Goal: Task Accomplishment & Management: Use online tool/utility

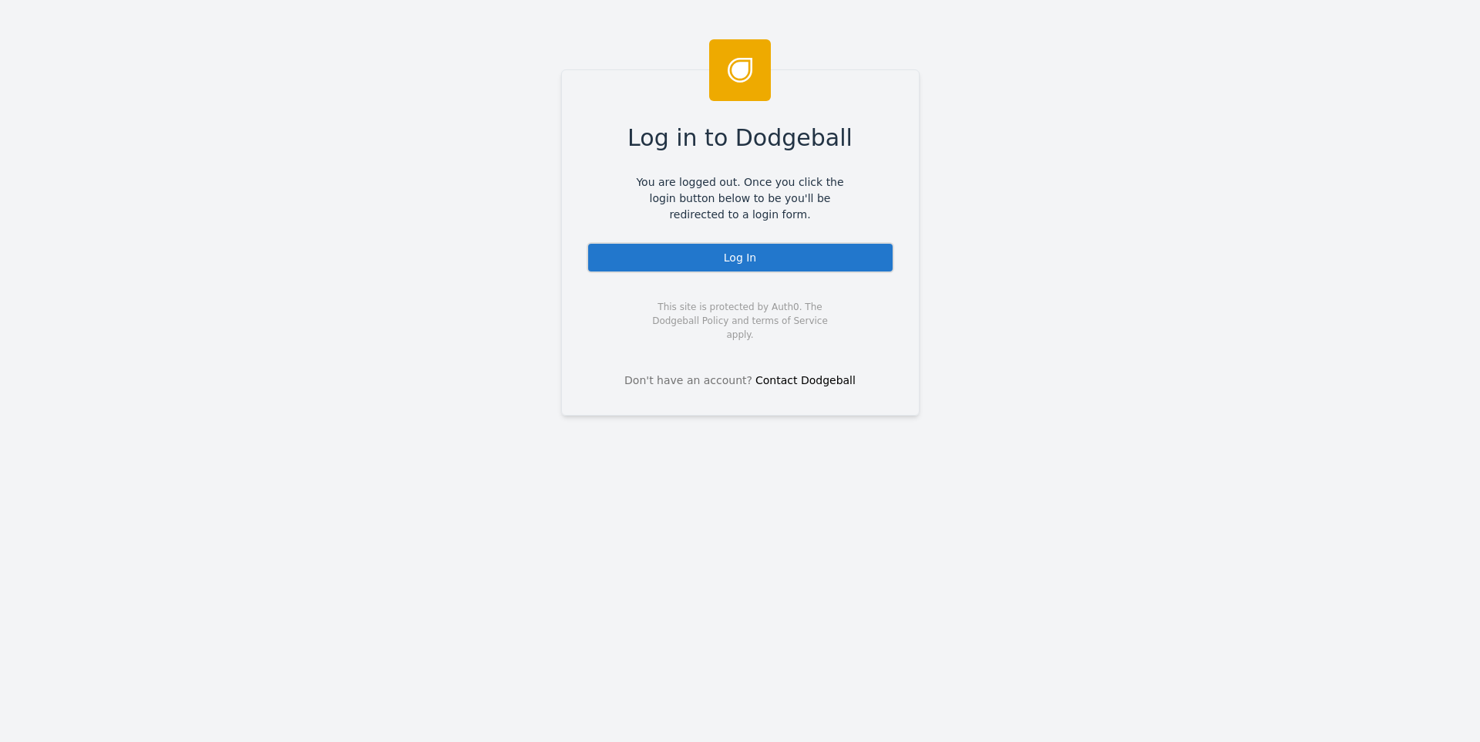
click at [822, 265] on div "Log In" at bounding box center [741, 257] width 308 height 31
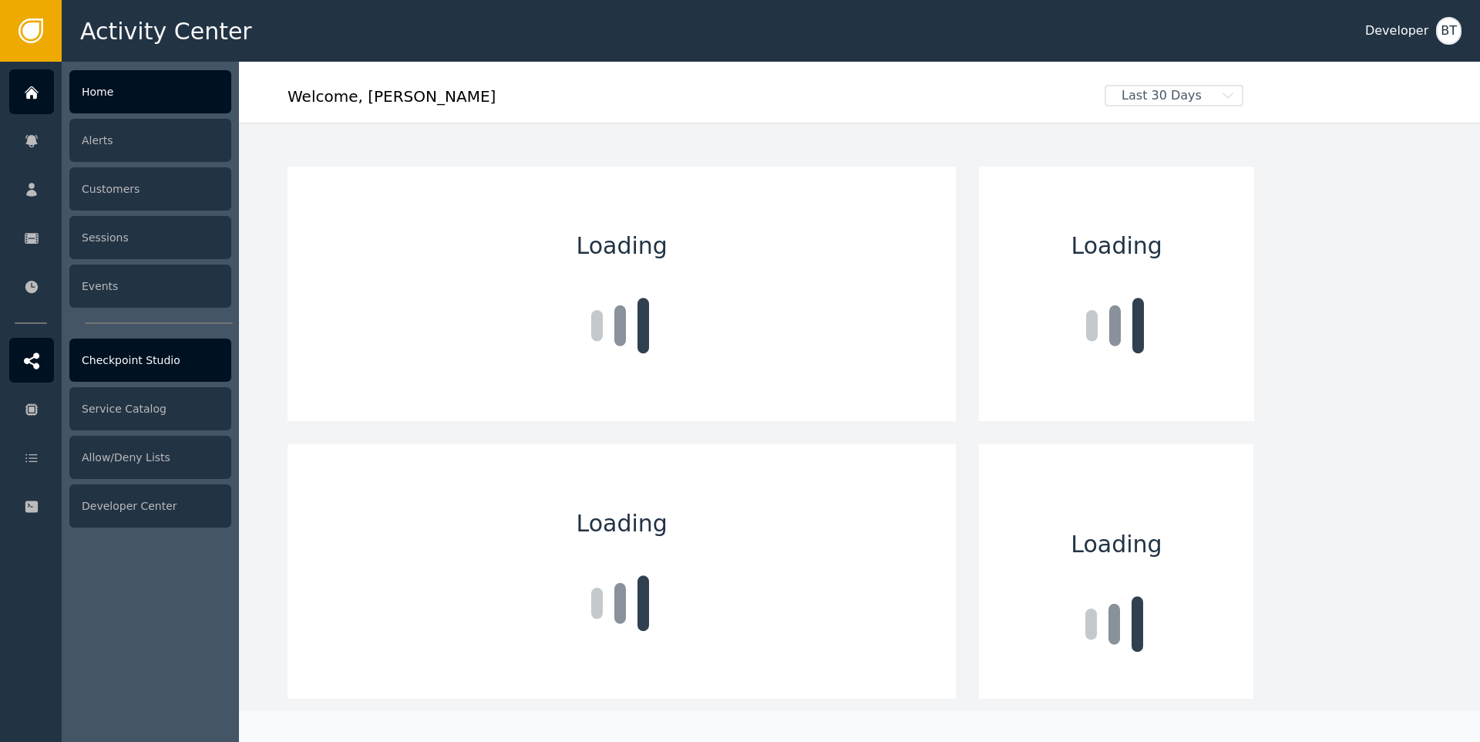
click at [176, 359] on div "Checkpoint Studio" at bounding box center [150, 359] width 162 height 43
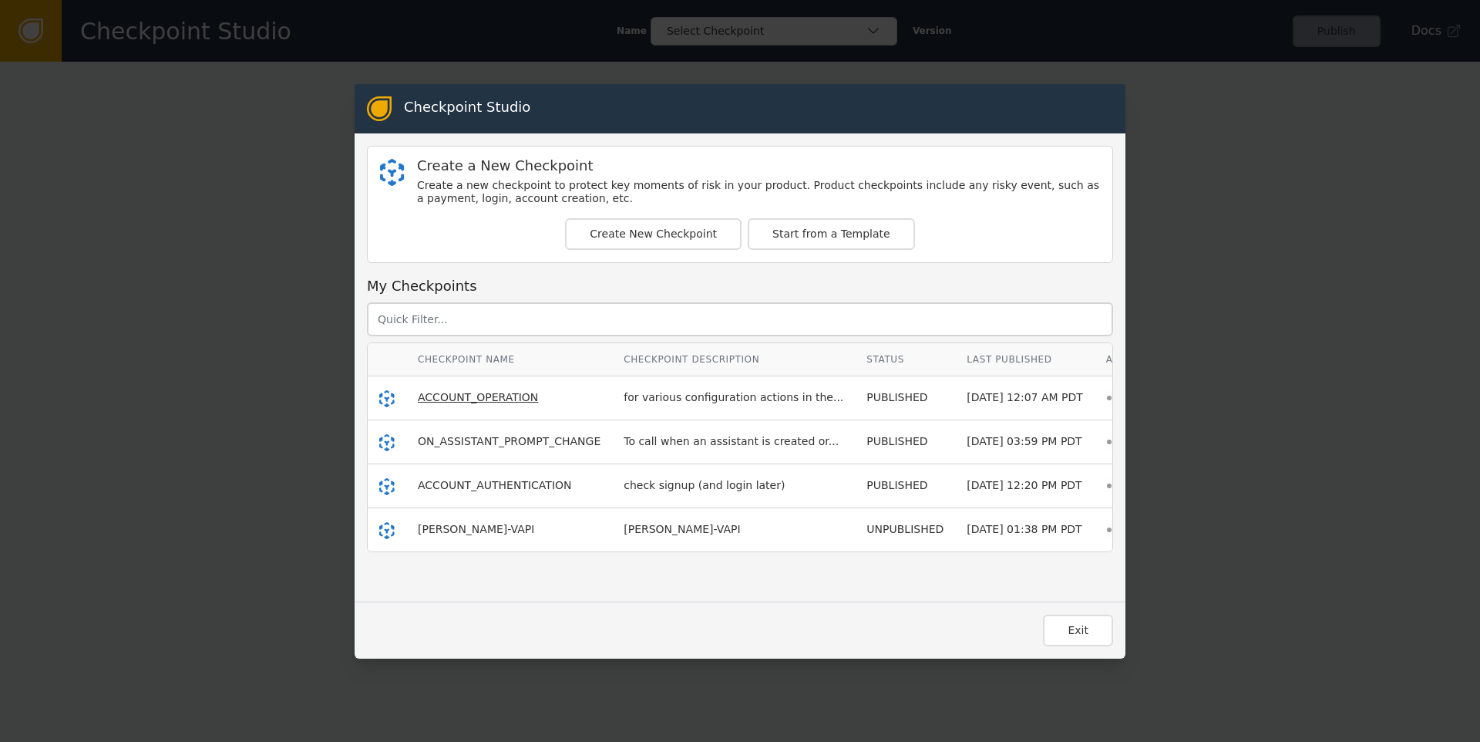
click at [471, 402] on span "ACCOUNT_OPERATION" at bounding box center [478, 397] width 120 height 12
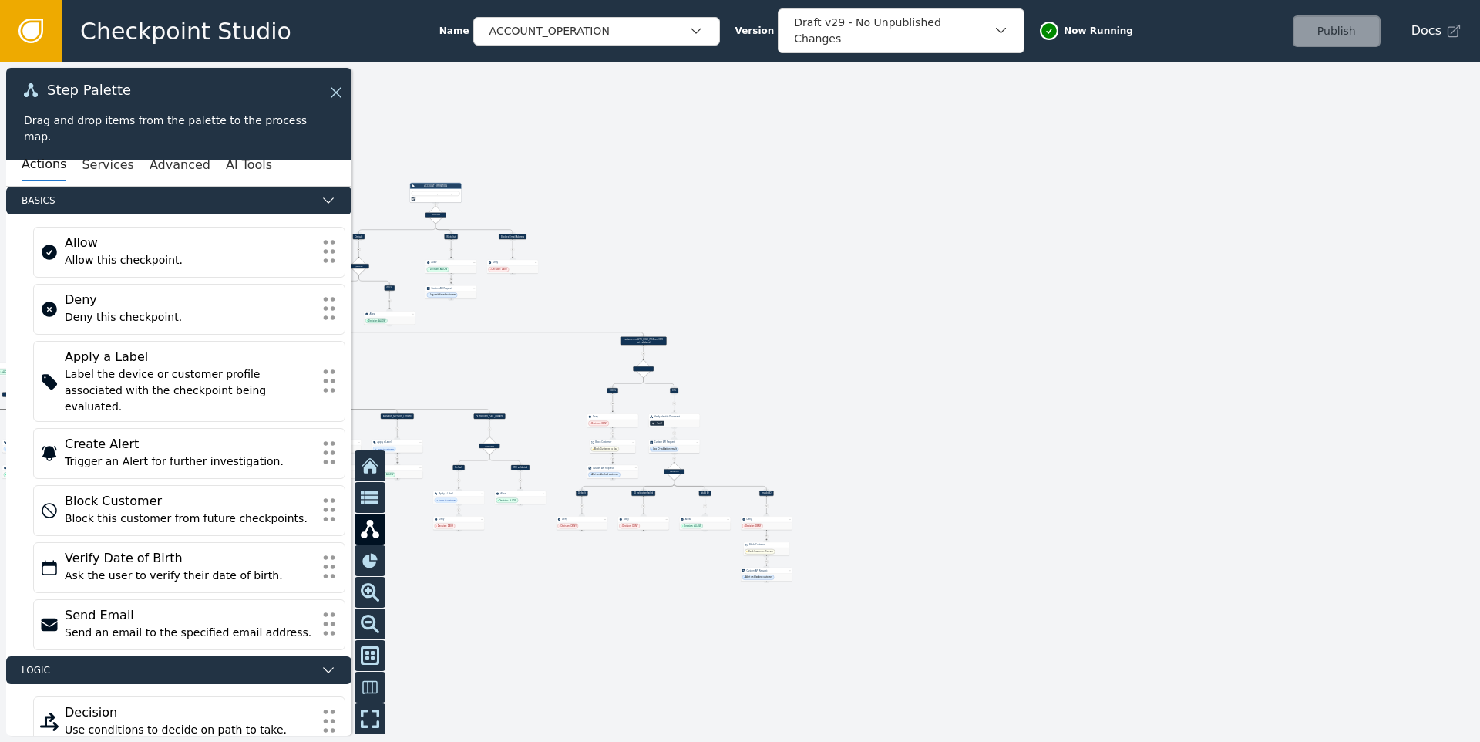
drag, startPoint x: 625, startPoint y: 348, endPoint x: 941, endPoint y: 257, distance: 328.2
click at [941, 257] on div at bounding box center [740, 402] width 1480 height 680
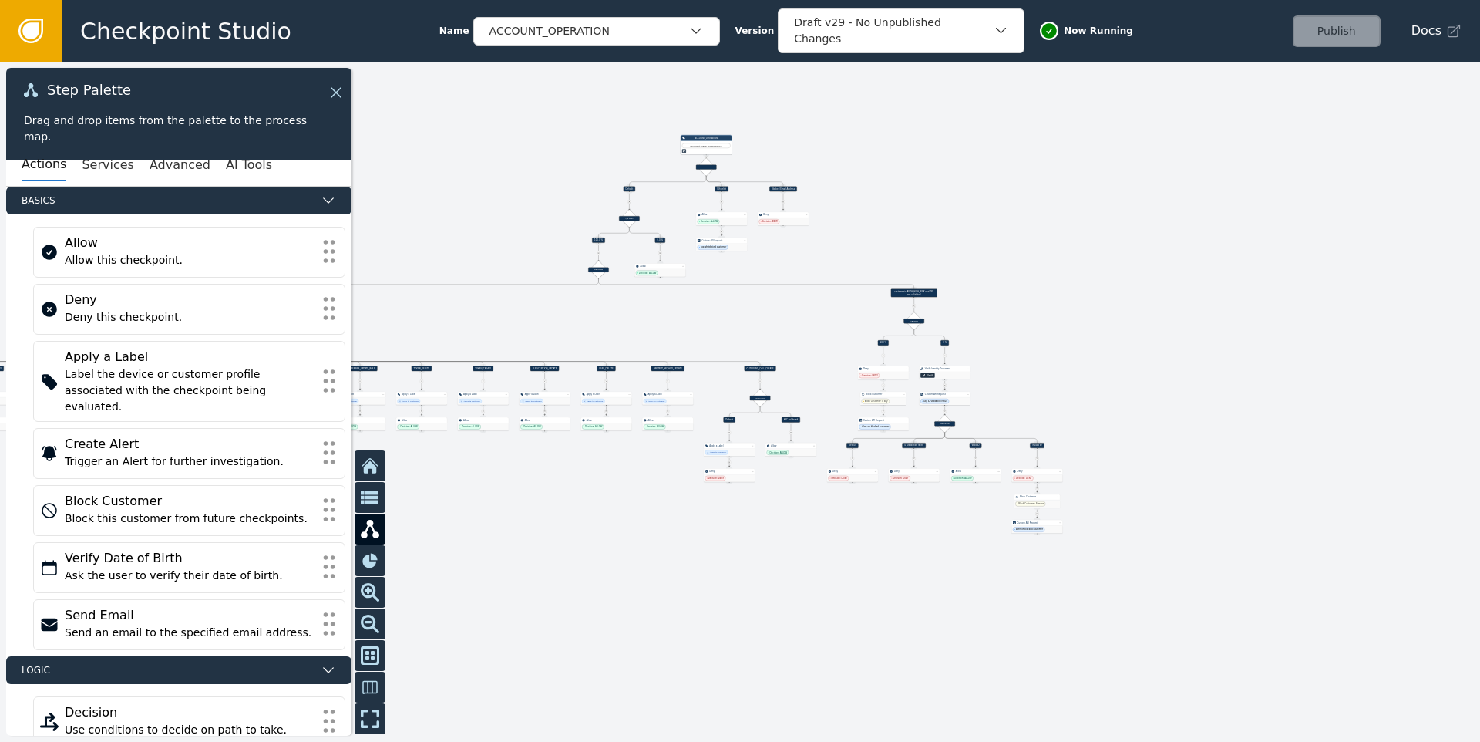
drag, startPoint x: 732, startPoint y: 355, endPoint x: 856, endPoint y: 342, distance: 124.8
click at [856, 342] on div at bounding box center [740, 402] width 1480 height 680
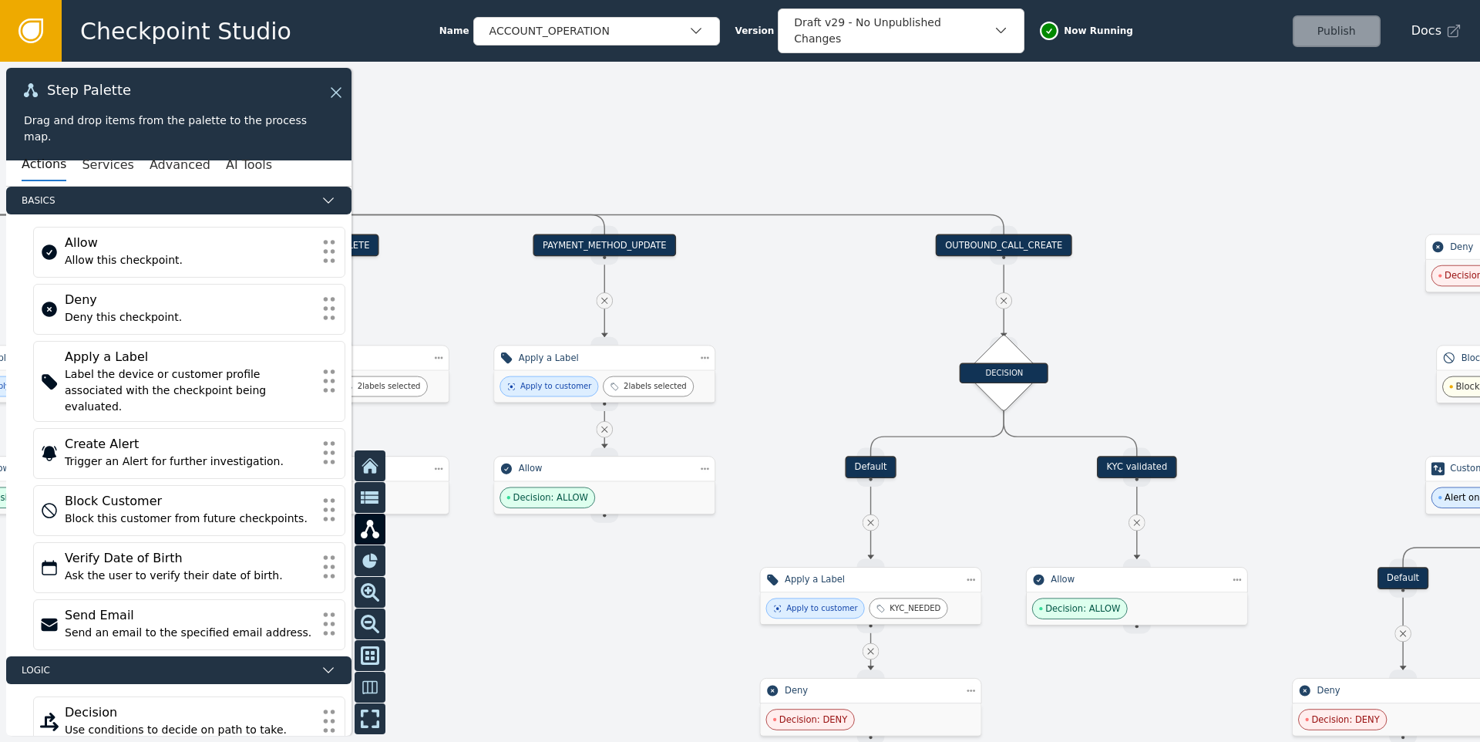
drag, startPoint x: 805, startPoint y: 306, endPoint x: 635, endPoint y: 291, distance: 170.3
click at [635, 291] on div at bounding box center [740, 402] width 1480 height 680
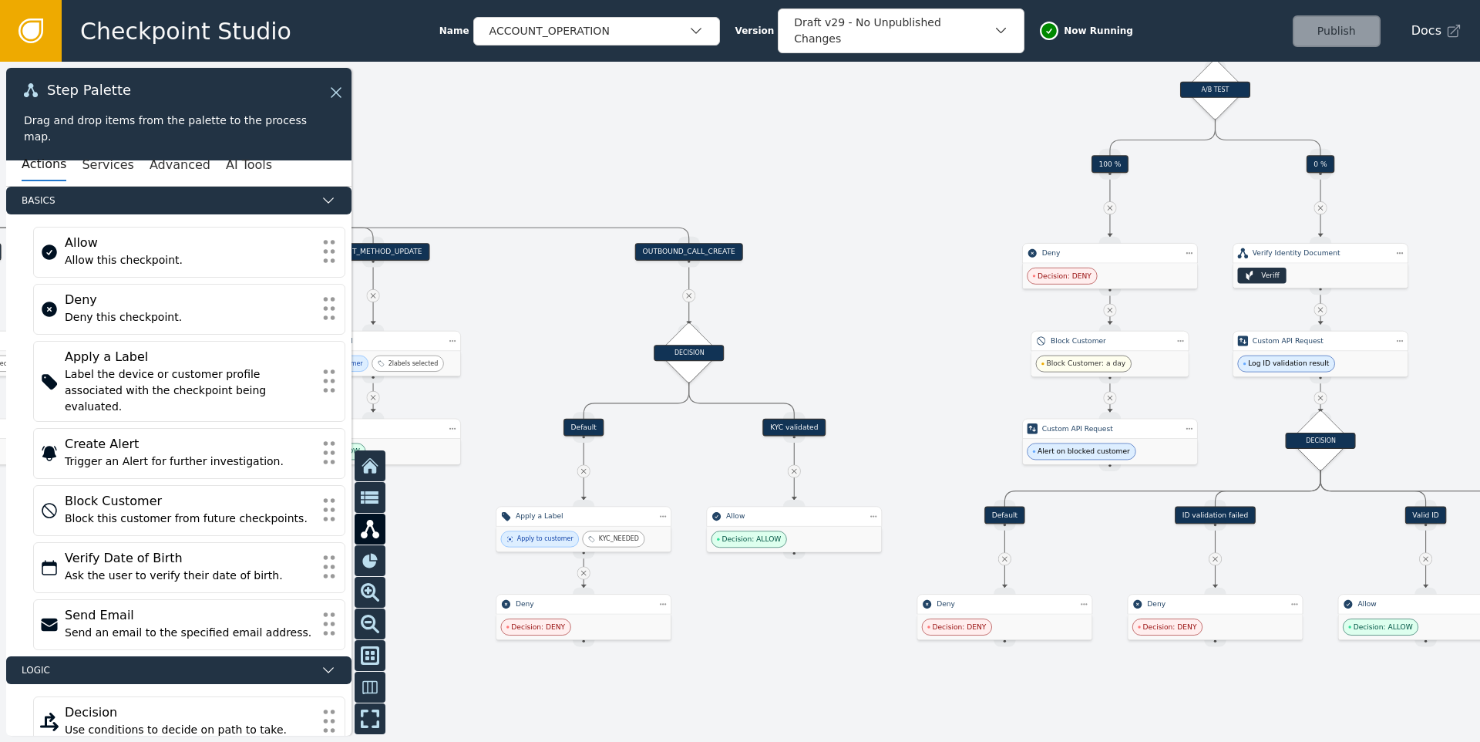
drag, startPoint x: 1056, startPoint y: 311, endPoint x: 844, endPoint y: 318, distance: 212.2
click at [846, 318] on div at bounding box center [740, 402] width 1480 height 680
